Goal: Check status

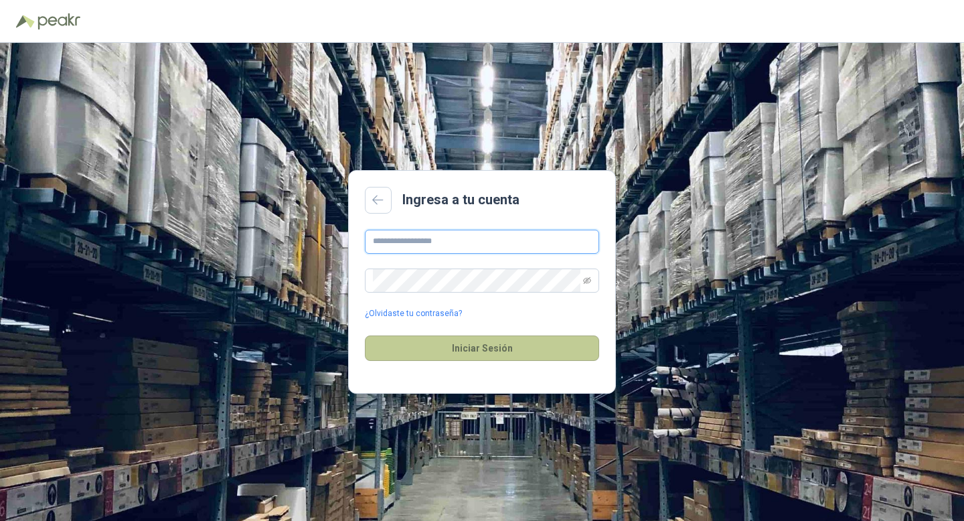
type input "**********"
click at [481, 351] on button "Iniciar Sesión" at bounding box center [482, 347] width 234 height 25
